Goal: Transaction & Acquisition: Purchase product/service

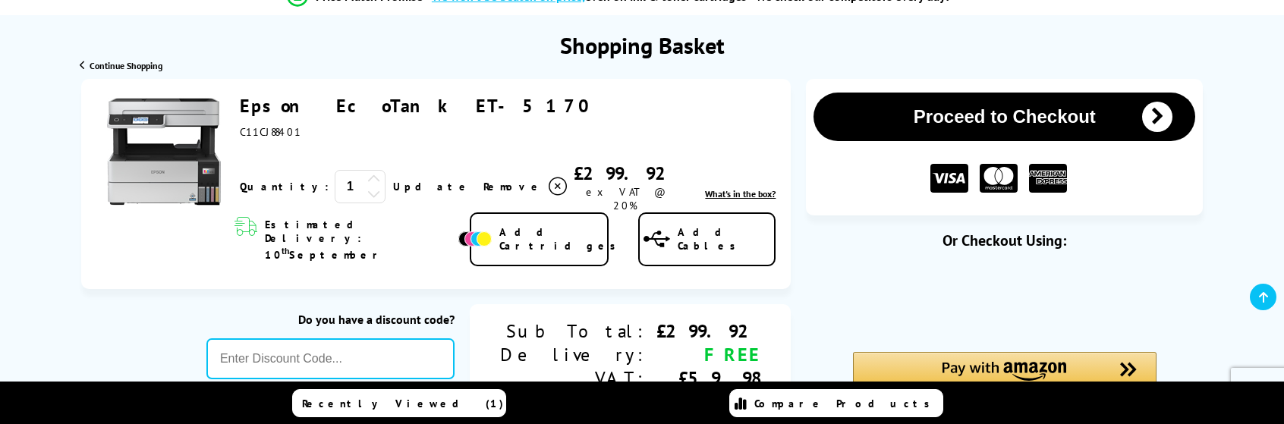
click at [367, 172] on icon at bounding box center [374, 179] width 14 height 14
click at [393, 180] on link "Update" at bounding box center [432, 187] width 78 height 14
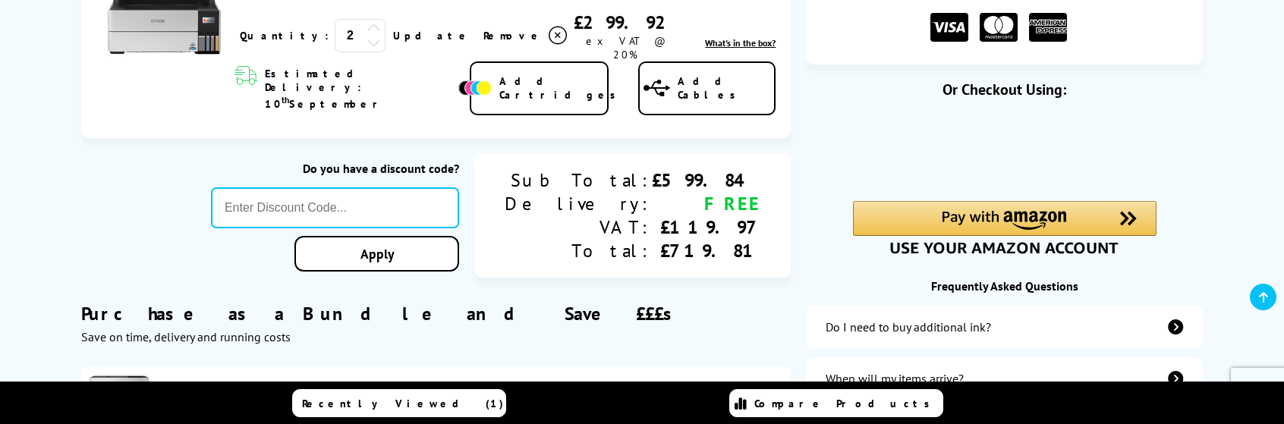
scroll to position [304, 0]
click at [315, 187] on input "text" at bounding box center [335, 207] width 248 height 41
click at [325, 187] on input "text" at bounding box center [335, 207] width 248 height 41
paste input "5OFFPRINTERS"
type input "5OFFPRINTERS"
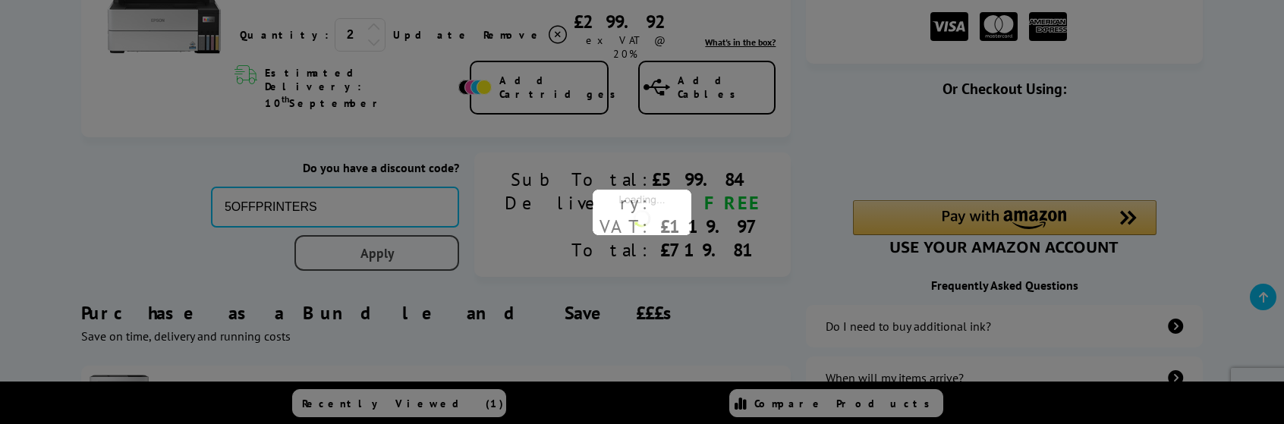
click at [419, 233] on div "Proceed to Checkout Shopping Basket ex VAT @ 20% 2 Update ex VAT @ 20%" at bounding box center [642, 291] width 1284 height 728
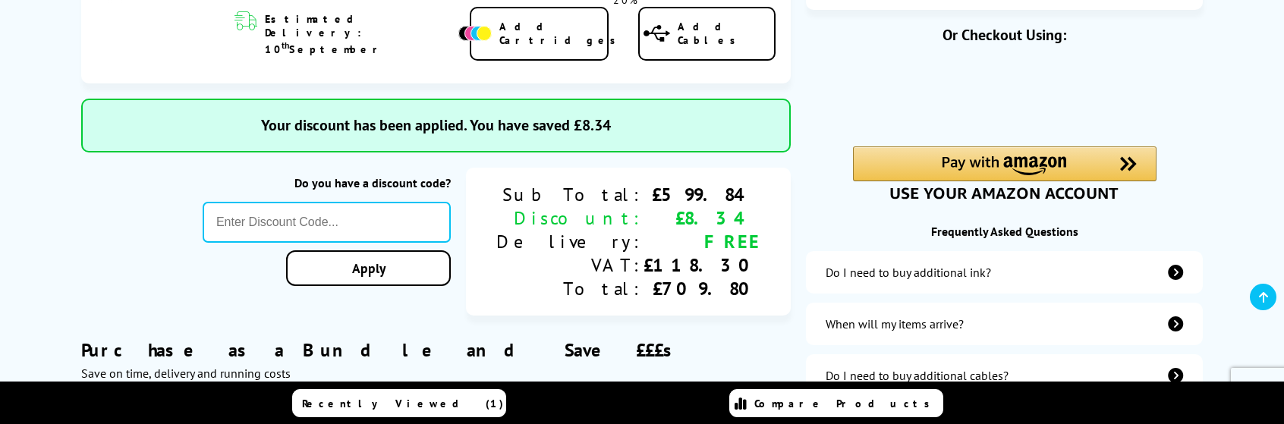
scroll to position [380, 0]
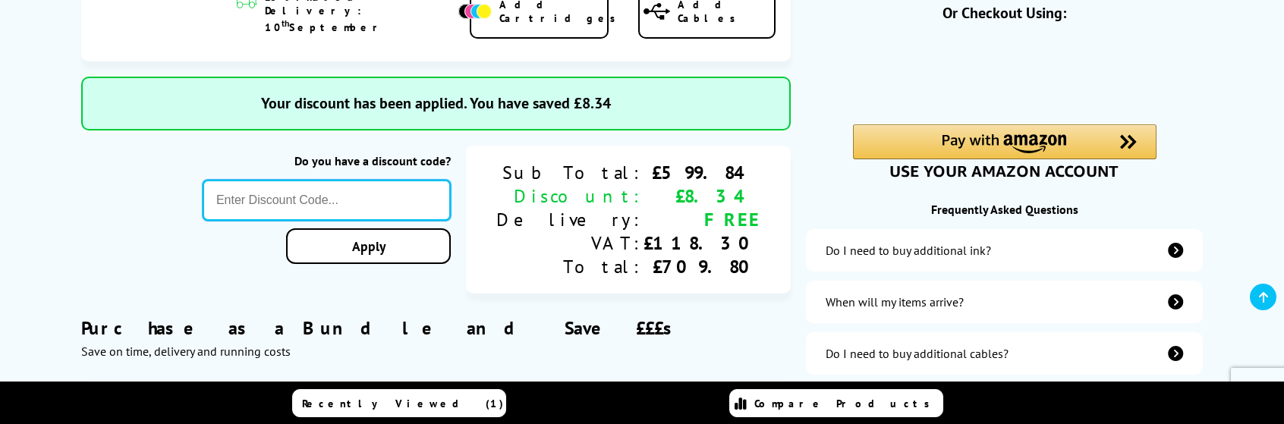
click at [380, 180] on input "text" at bounding box center [327, 200] width 248 height 41
paste input "LOYALTY2025"
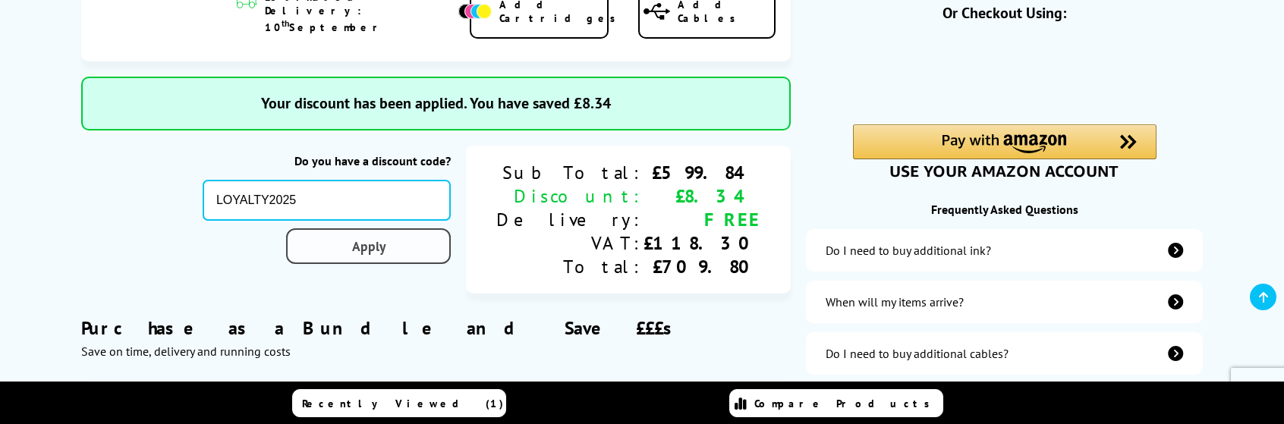
click at [410, 225] on div "Proceed to Checkout Shopping Basket ex VAT @ 20% 2 Update ex VAT @ 20%" at bounding box center [642, 260] width 1284 height 819
click at [410, 228] on link "Apply" at bounding box center [368, 246] width 165 height 36
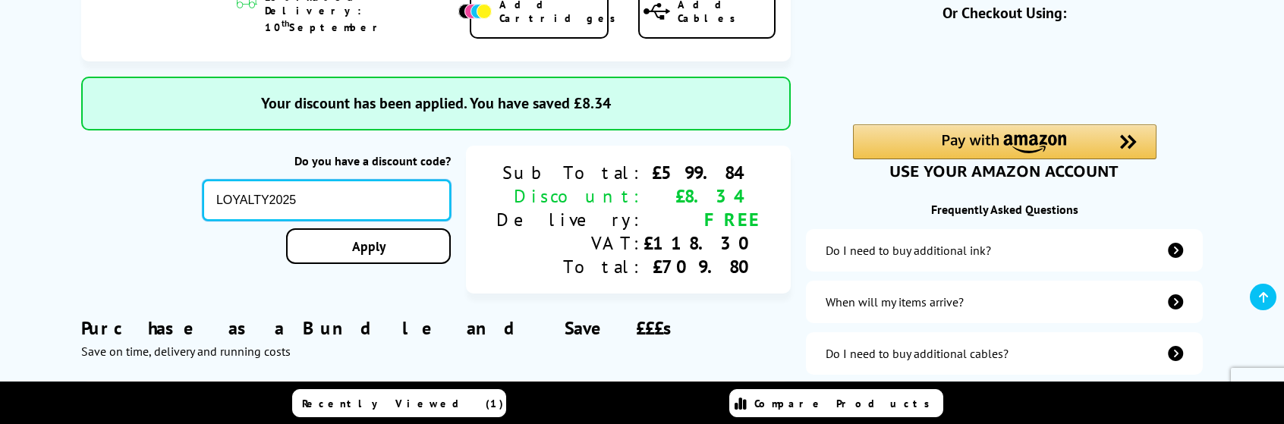
drag, startPoint x: 363, startPoint y: 178, endPoint x: 251, endPoint y: 183, distance: 111.7
click at [251, 183] on div "Do you have a discount code? LOYALTY2025 Apply Sub Total: Discount: Delivery: V…" at bounding box center [436, 220] width 710 height 148
paste input "SELECT10"
type input "SELECT10"
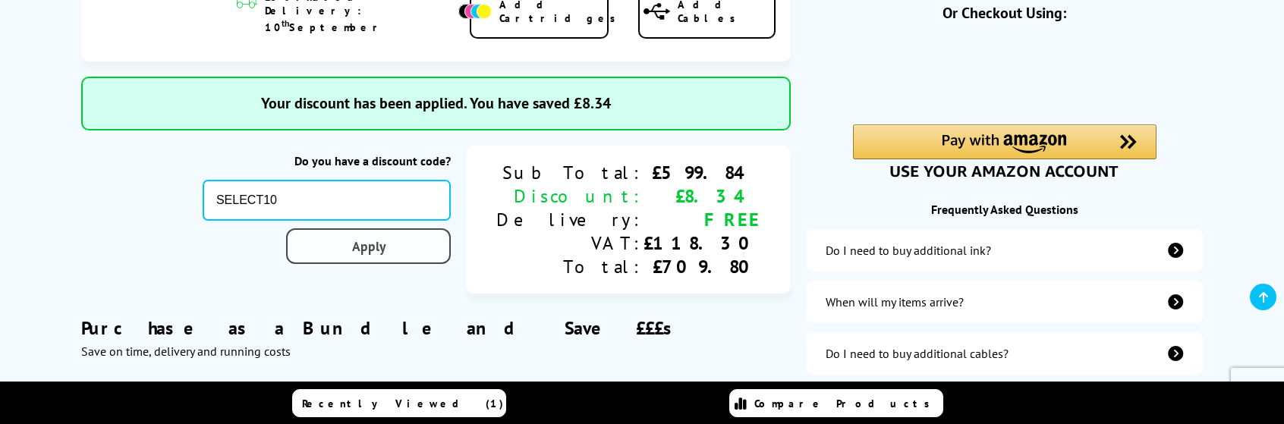
click at [417, 217] on div "Proceed to Checkout Shopping Basket ex VAT @ 20% 2 Update ex VAT @ 20%" at bounding box center [642, 260] width 1284 height 819
click at [417, 228] on link "Apply" at bounding box center [368, 246] width 165 height 36
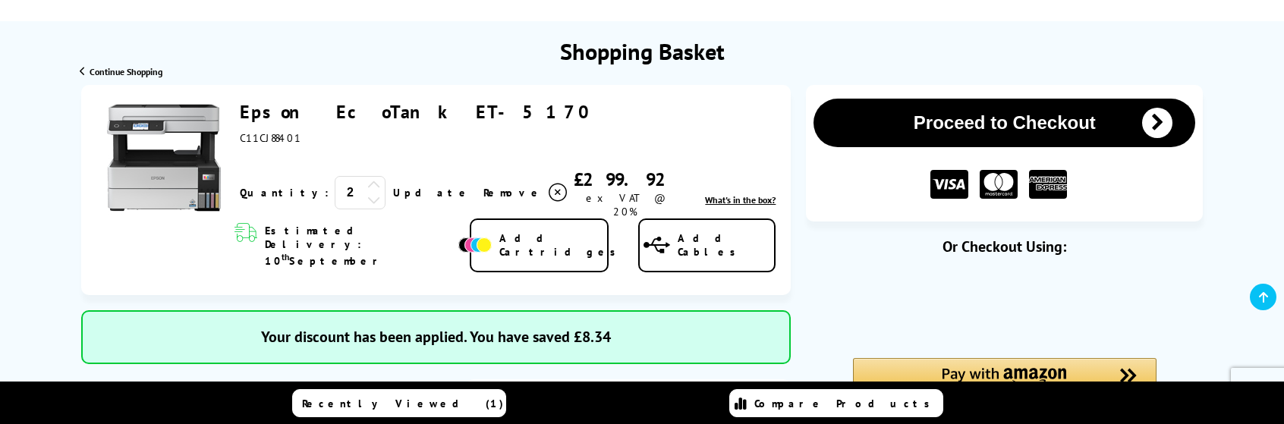
scroll to position [152, 0]
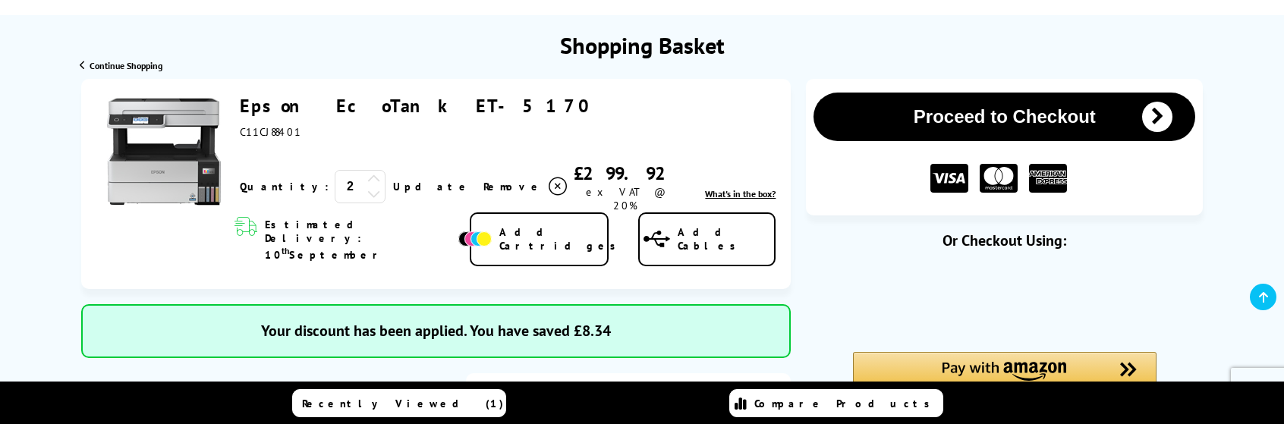
click at [1015, 109] on button "Proceed to Checkout" at bounding box center [1005, 117] width 382 height 49
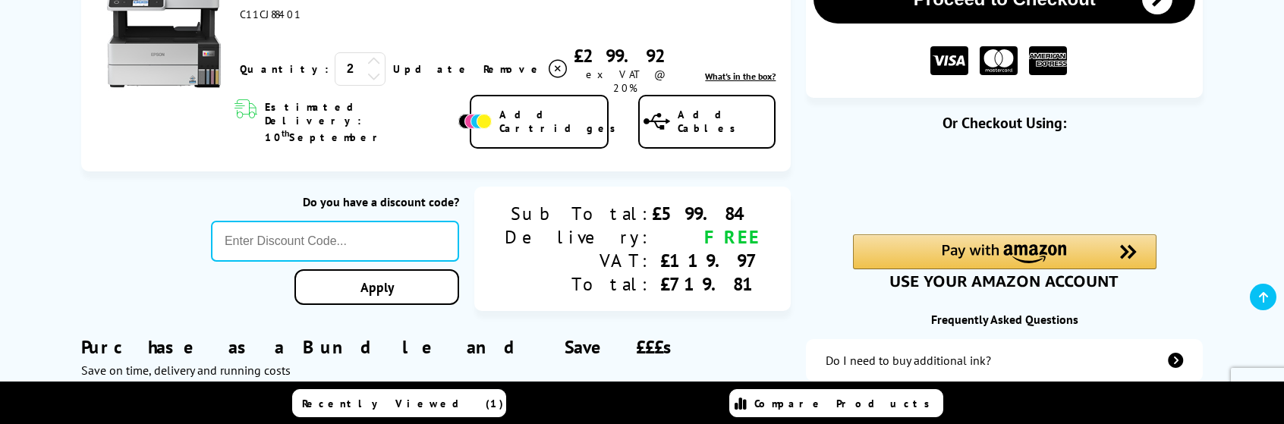
scroll to position [304, 0]
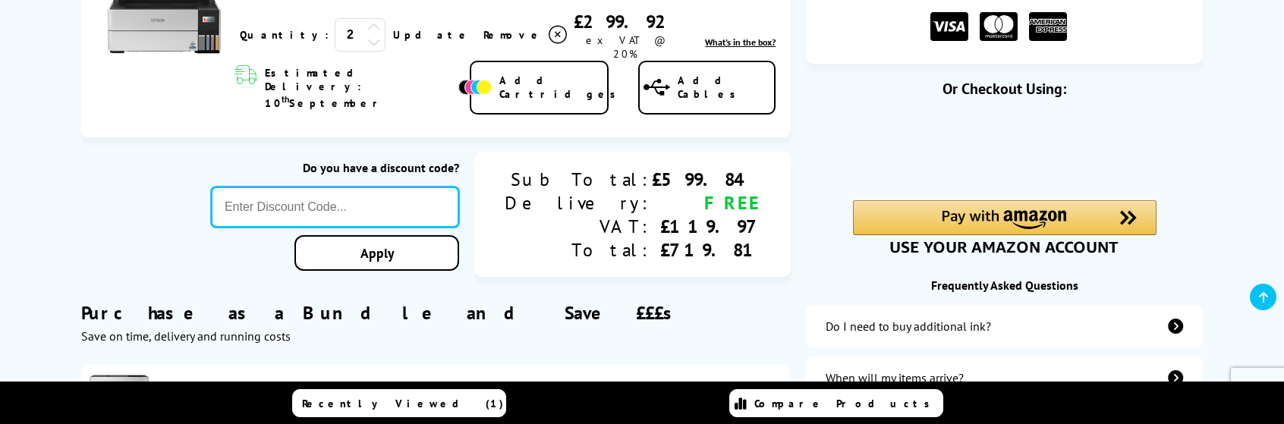
click at [436, 187] on input "text" at bounding box center [335, 207] width 248 height 41
paste input "SIGNUP5"
type input "SIGNUP5"
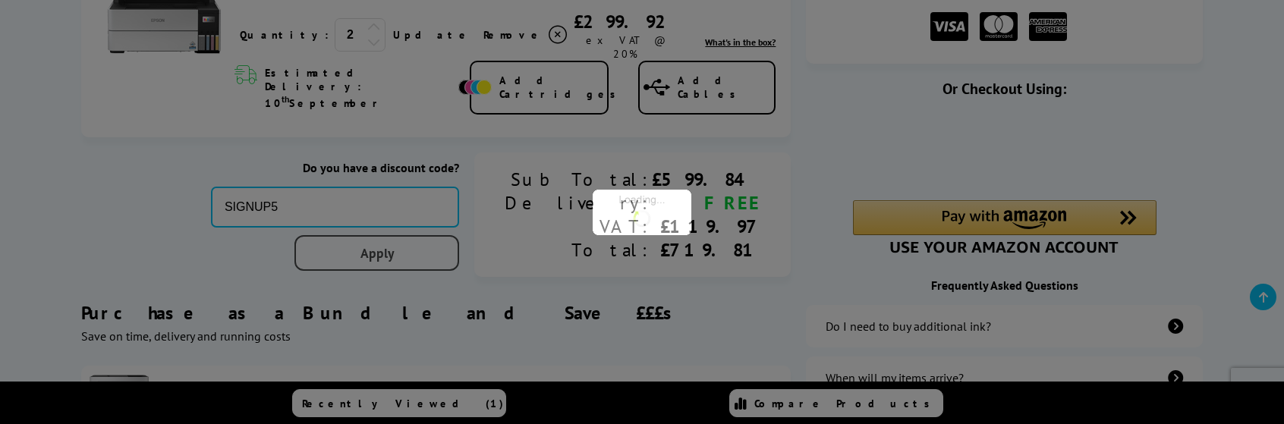
click at [424, 229] on div "Proceed to Checkout Shopping Basket 2 Update" at bounding box center [642, 291] width 1284 height 728
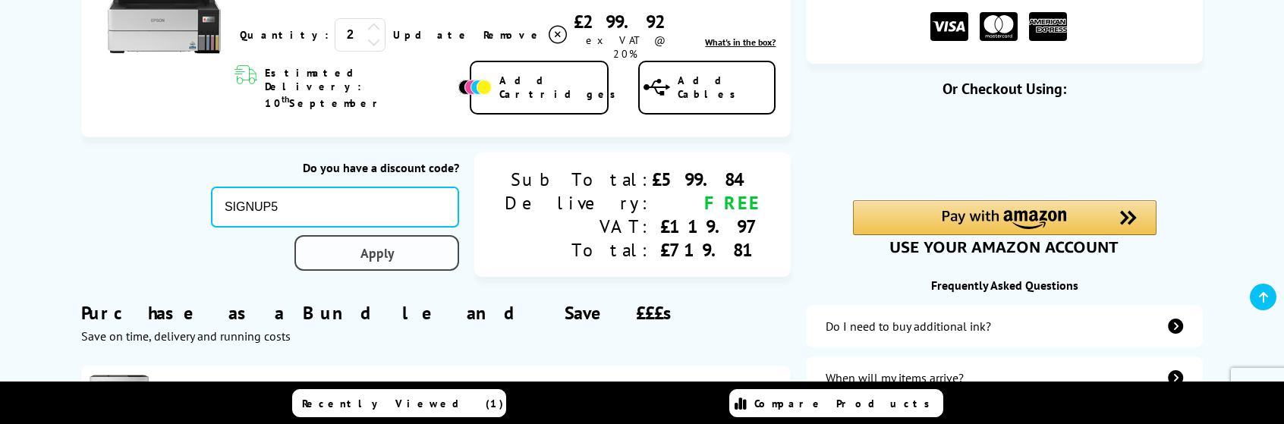
click at [422, 235] on link "Apply" at bounding box center [377, 253] width 165 height 36
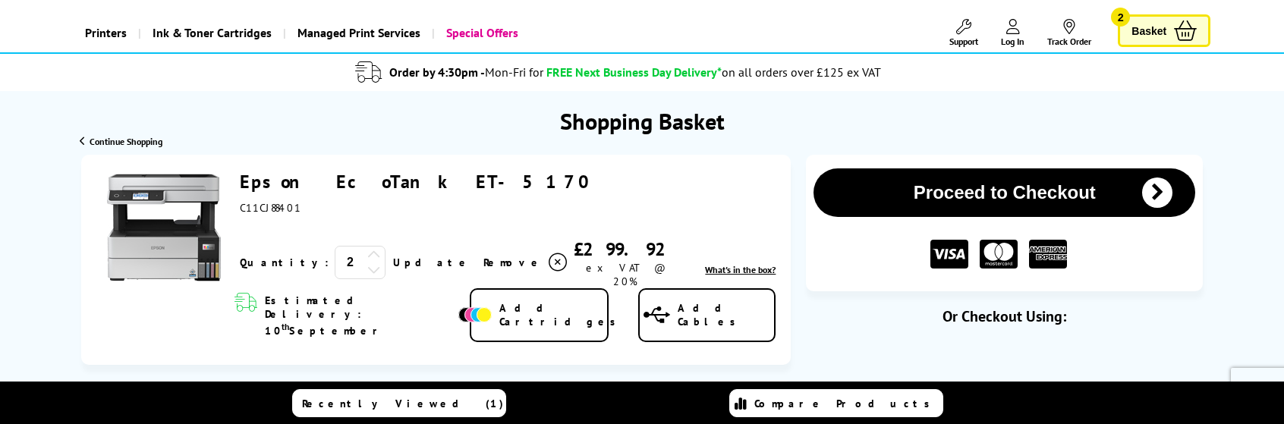
scroll to position [0, 0]
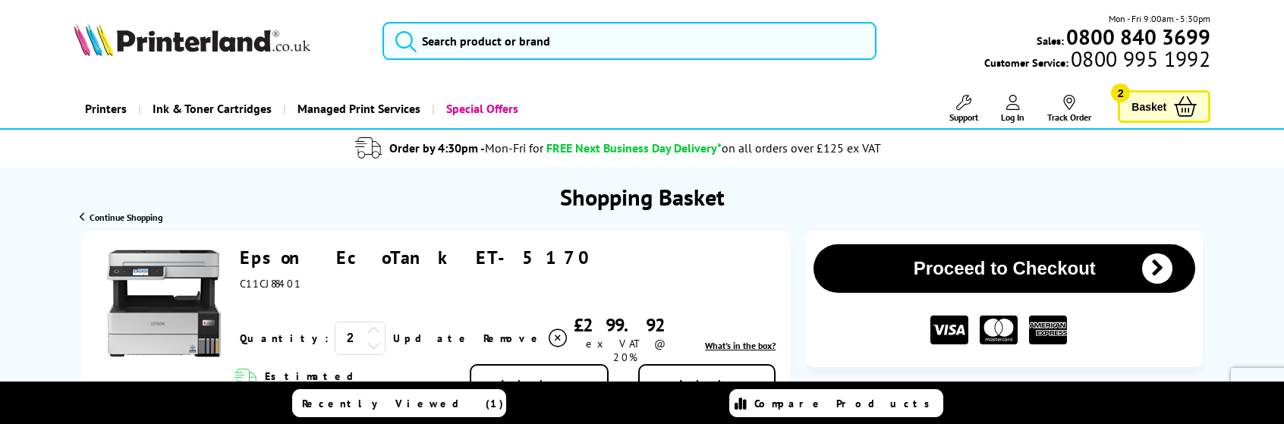
click at [216, 40] on img at bounding box center [192, 39] width 237 height 33
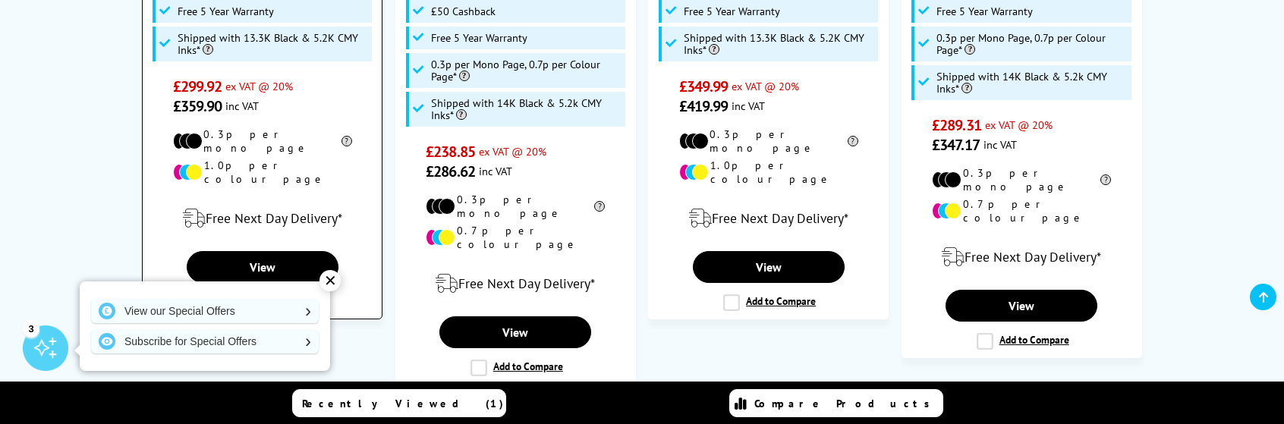
scroll to position [911, 0]
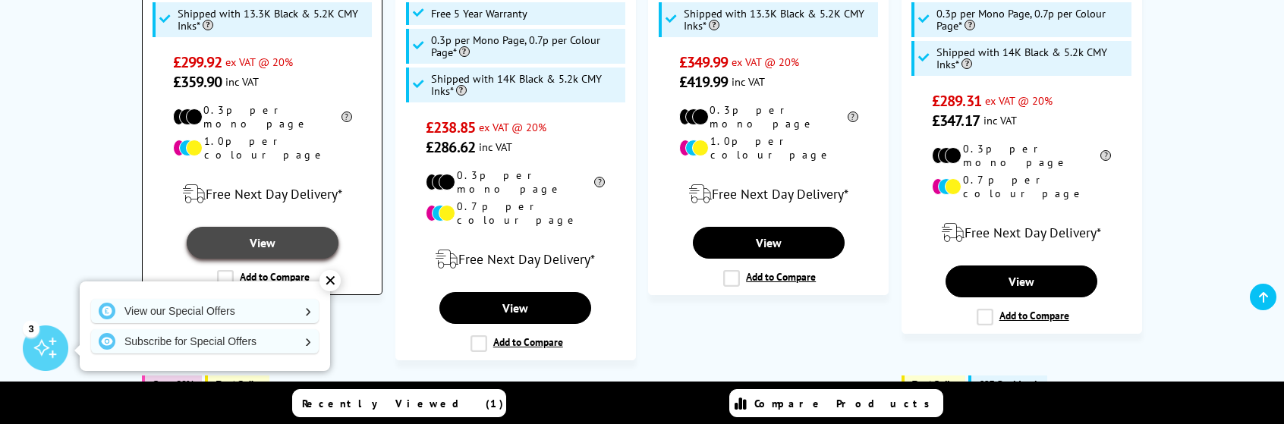
click at [257, 227] on link "View" at bounding box center [263, 243] width 152 height 32
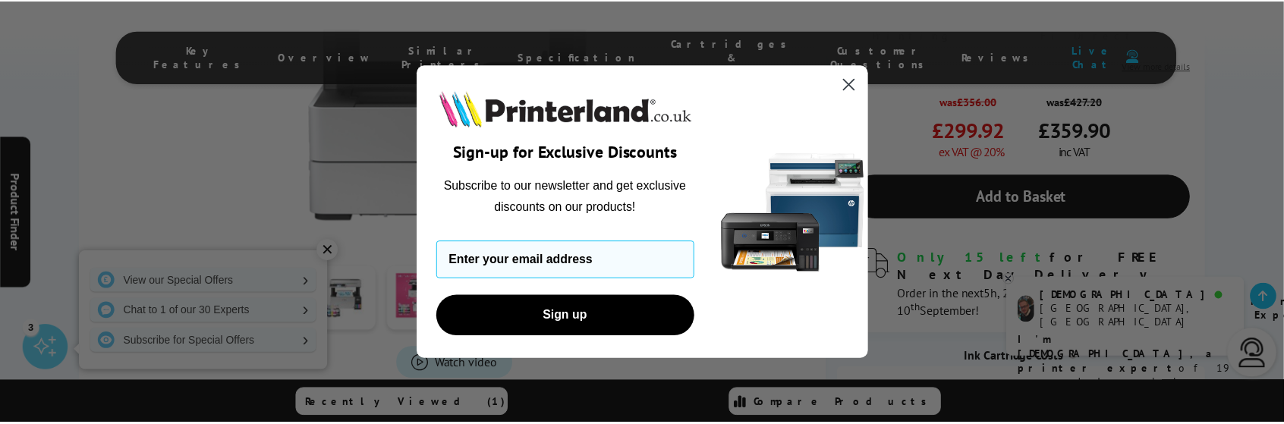
scroll to position [455, 0]
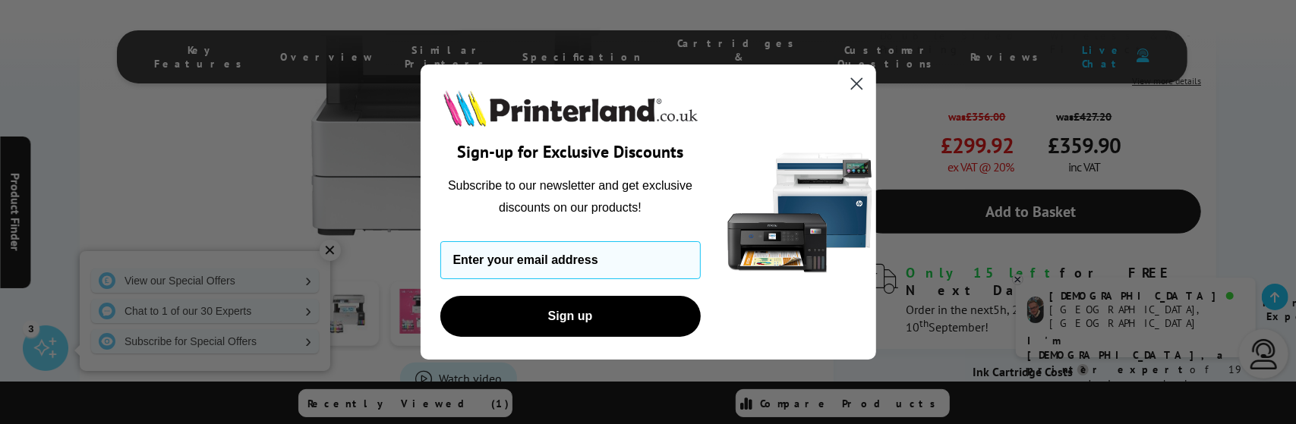
click at [859, 84] on circle "Close dialog" at bounding box center [855, 83] width 25 height 25
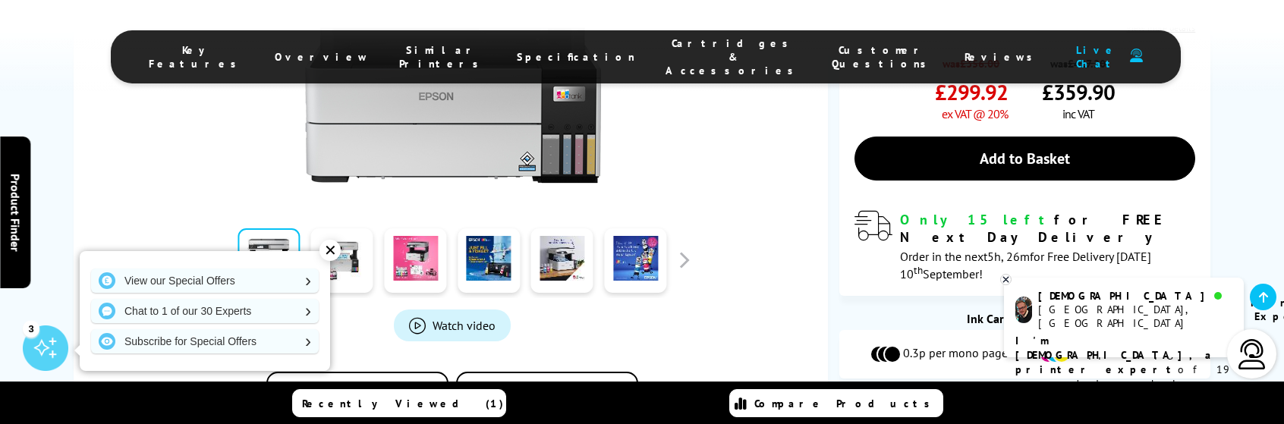
scroll to position [607, 0]
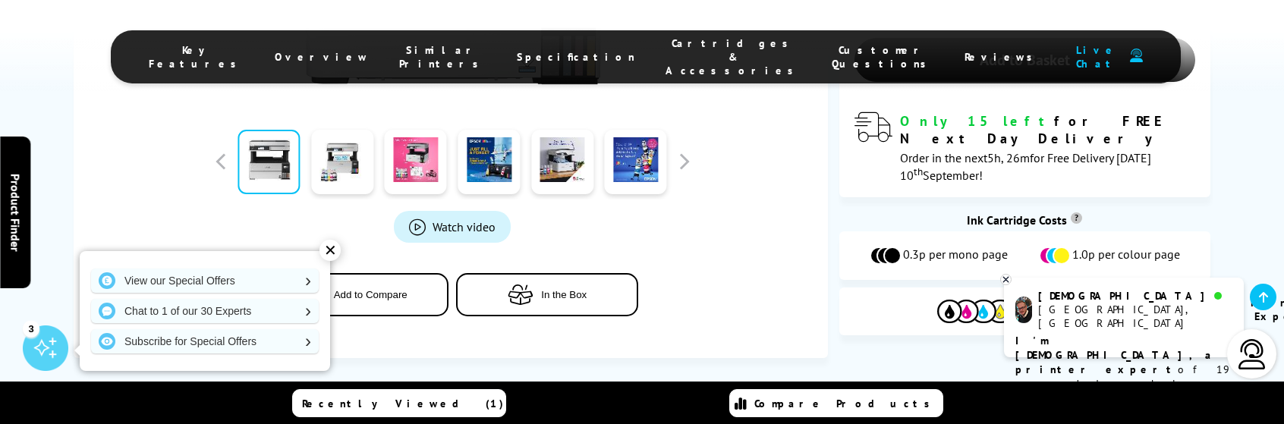
click at [1009, 281] on icon at bounding box center [1006, 279] width 10 height 11
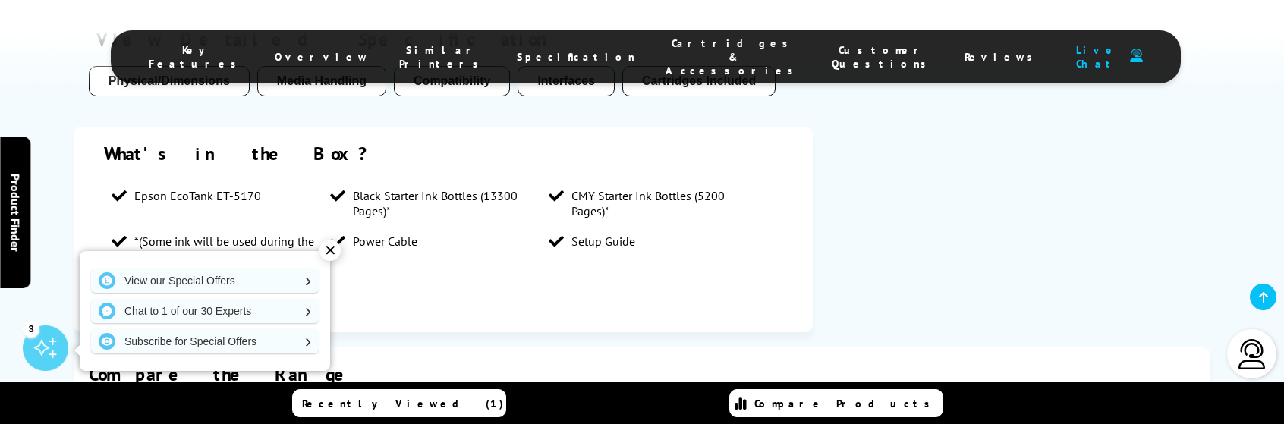
scroll to position [1518, 0]
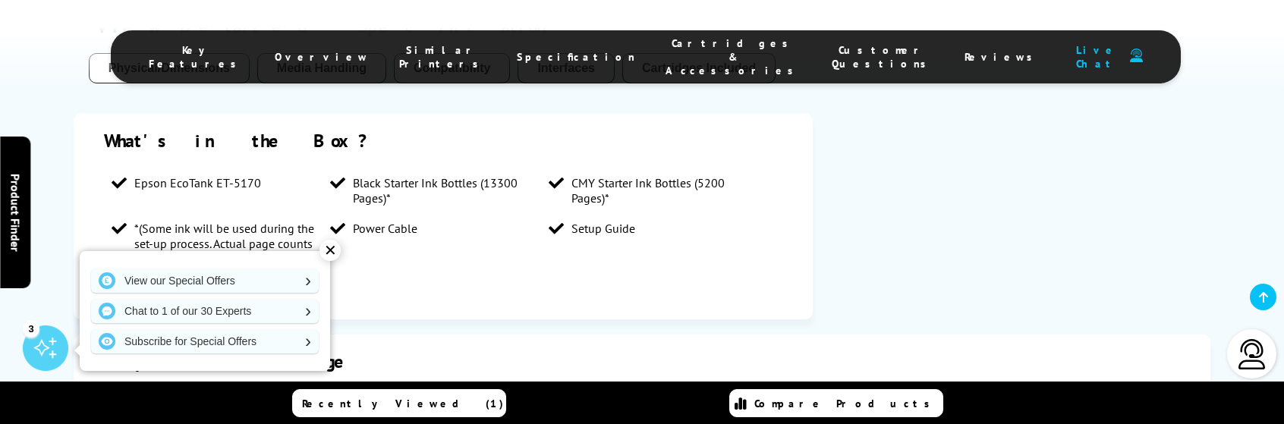
click at [326, 253] on div "✕" at bounding box center [330, 250] width 21 height 21
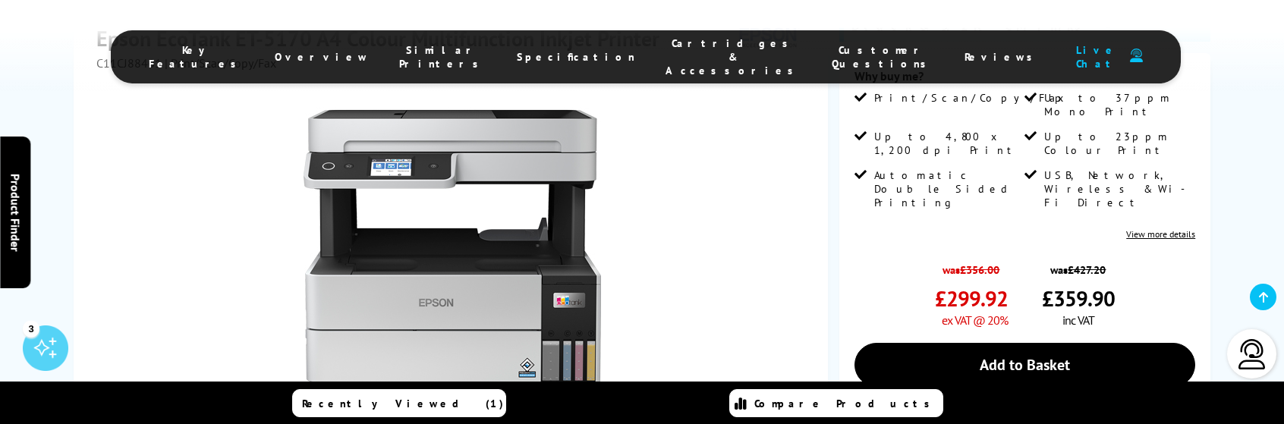
scroll to position [0, 0]
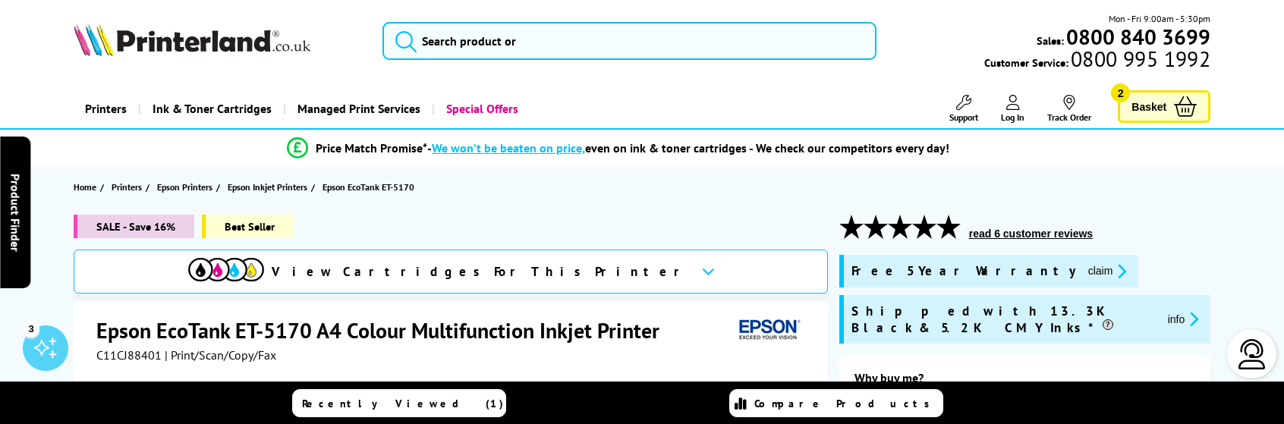
click at [1139, 106] on span "Basket" at bounding box center [1149, 106] width 35 height 20
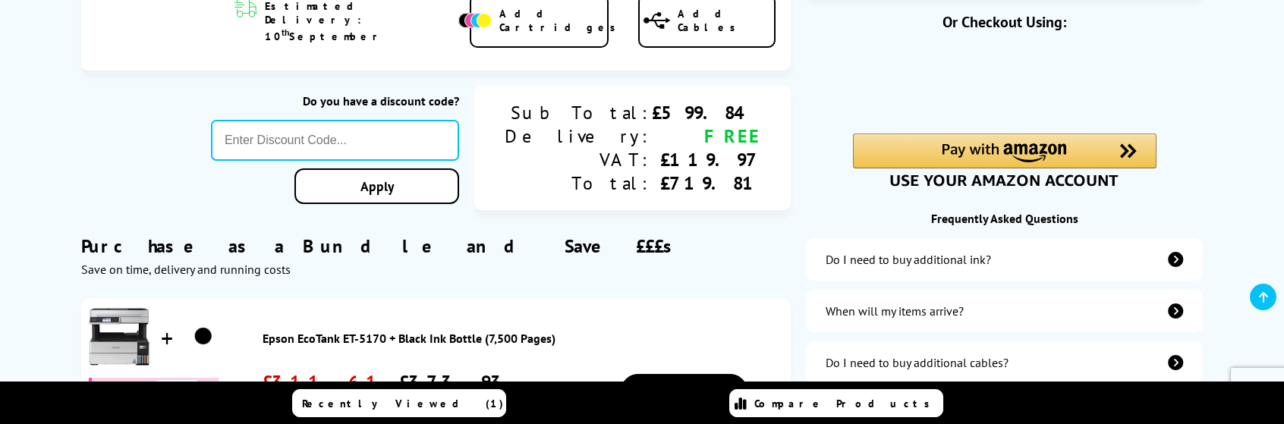
scroll to position [304, 0]
